Goal: Transaction & Acquisition: Purchase product/service

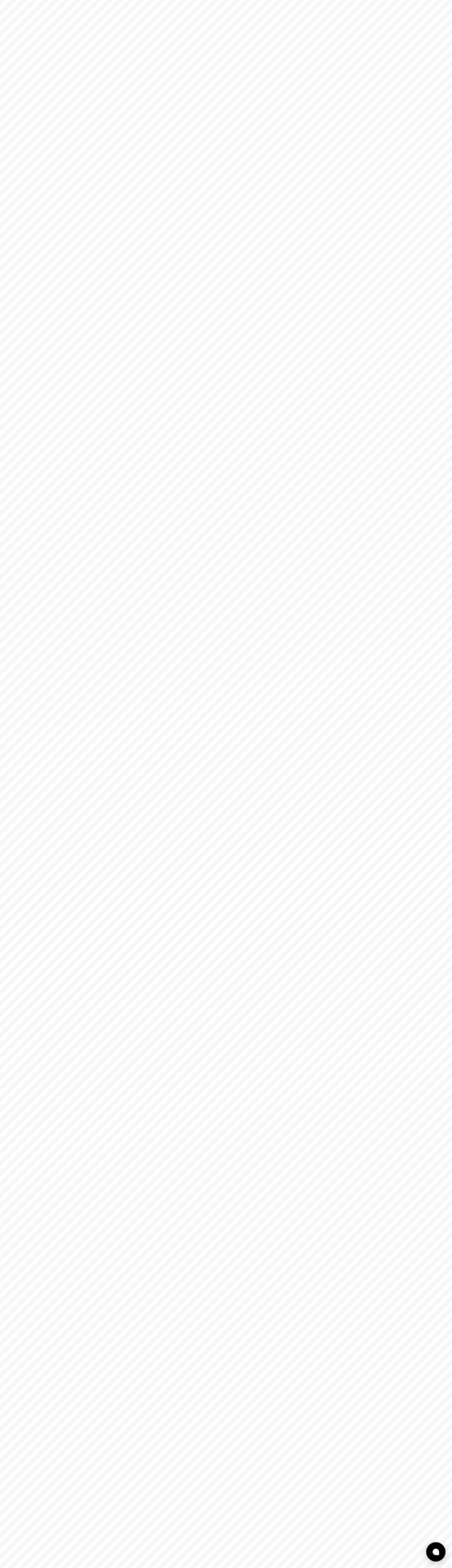
click at [11, 0] on html at bounding box center [226, 0] width 452 height 0
click at [436, 0] on html at bounding box center [226, 0] width 452 height 0
click at [121, 0] on html at bounding box center [226, 0] width 452 height 0
click at [19, 0] on html at bounding box center [226, 0] width 452 height 0
